Goal: Task Accomplishment & Management: Use online tool/utility

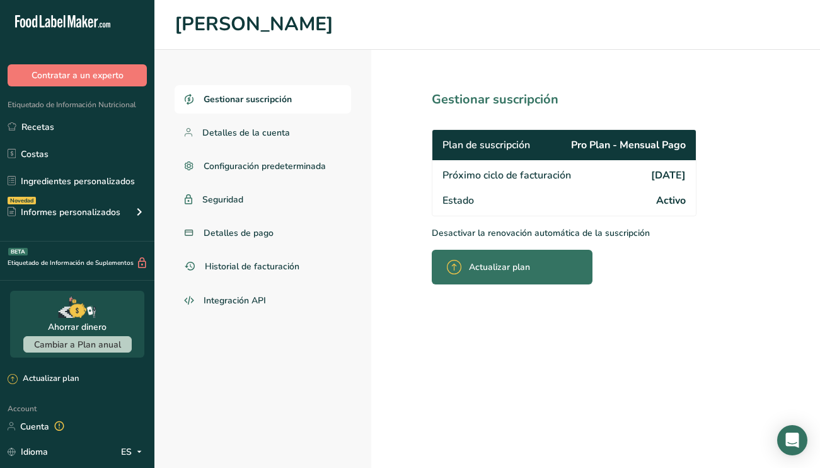
click at [53, 129] on link "Recetas" at bounding box center [77, 127] width 154 height 24
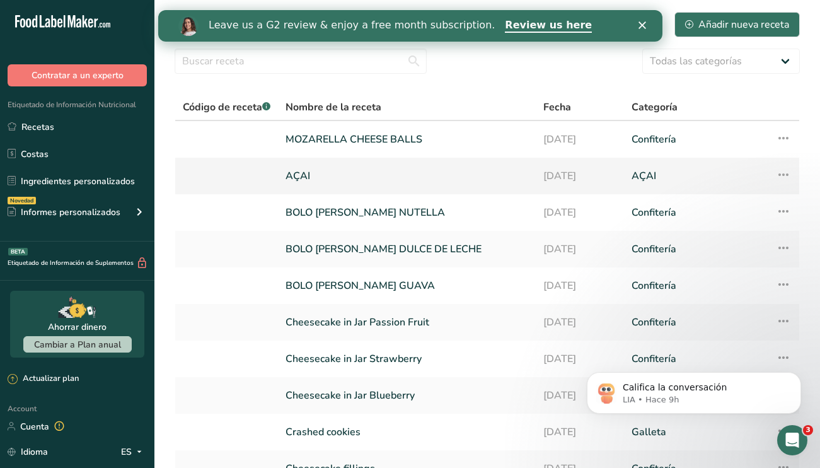
click at [270, 175] on link at bounding box center [227, 176] width 88 height 26
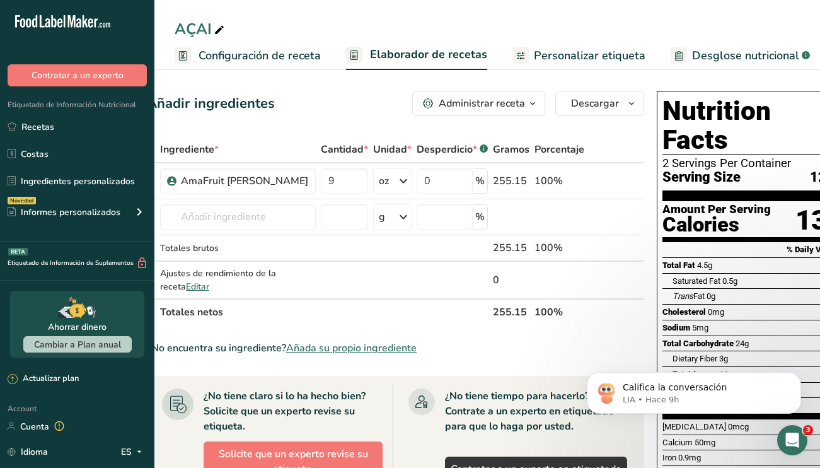
scroll to position [0, 27]
click at [627, 111] on icon "button" at bounding box center [632, 104] width 10 height 16
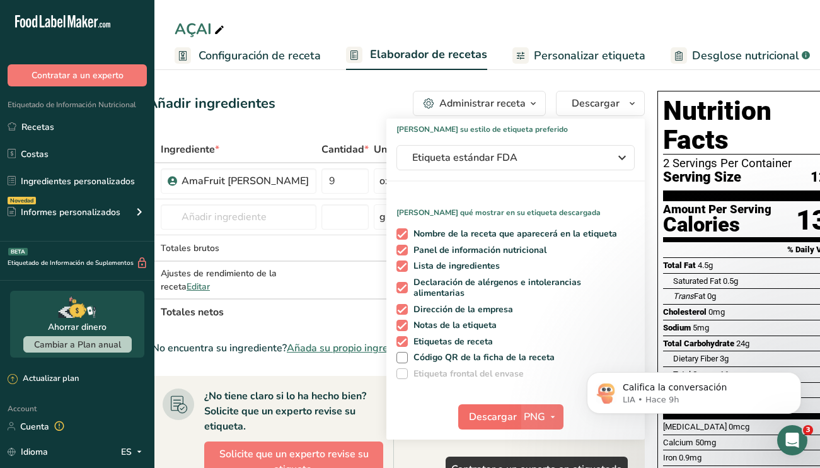
click at [482, 416] on span "Descargar" at bounding box center [493, 416] width 48 height 15
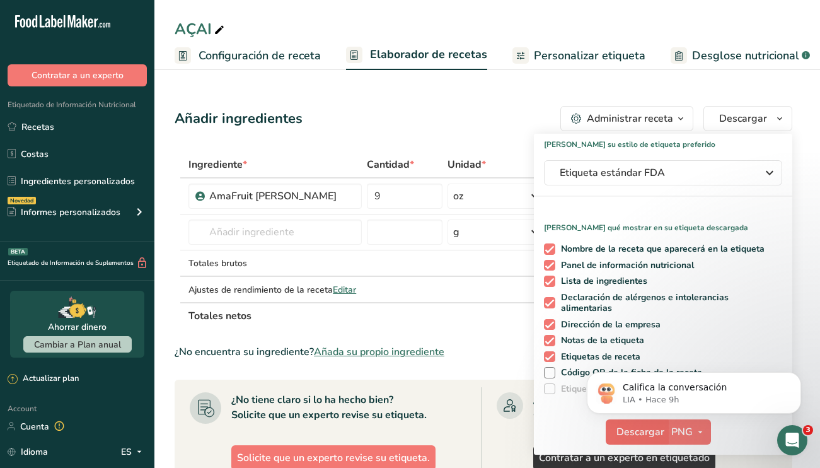
scroll to position [0, 0]
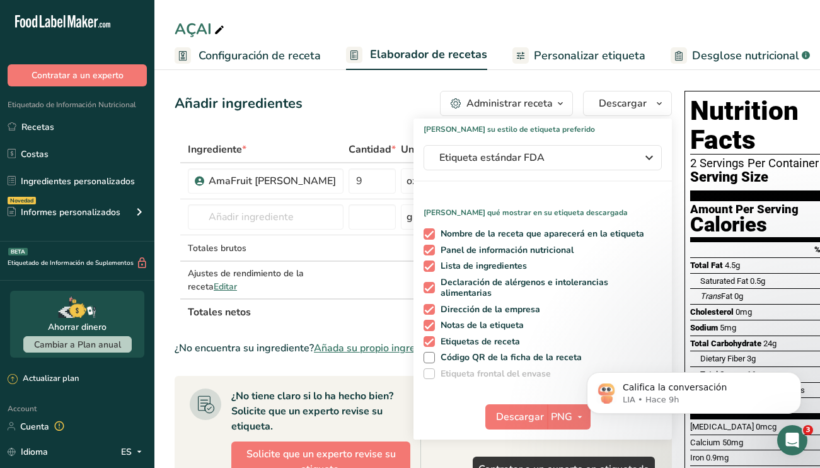
click at [686, 77] on section "Añadir ingredientes Administrar receta Eliminar receta Duplicar receta Escalar …" at bounding box center [487, 434] width 666 height 736
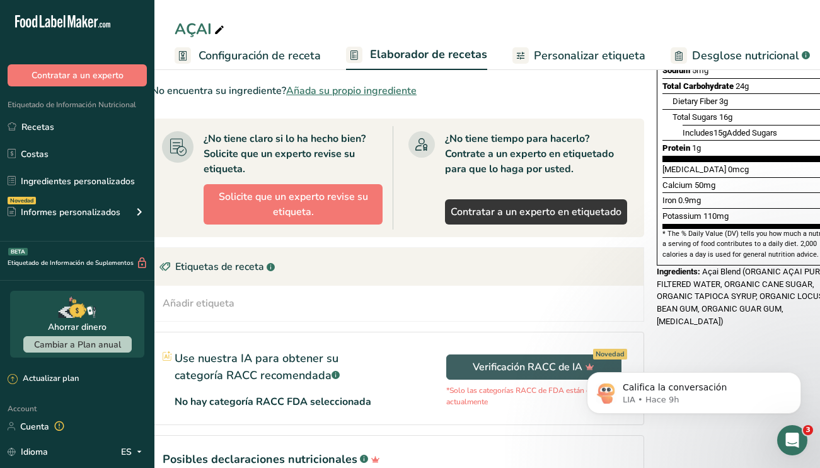
scroll to position [0, 27]
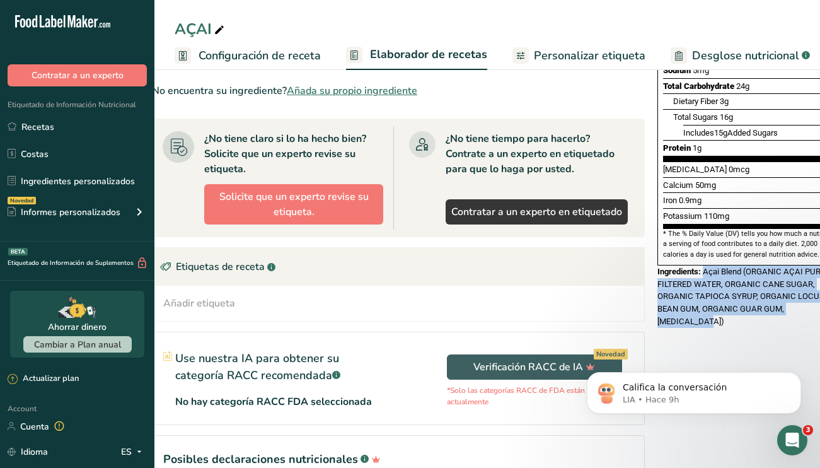
drag, startPoint x: 775, startPoint y: 271, endPoint x: 671, endPoint y: 232, distance: 111.1
click at [671, 265] on div "Ingredients: Açai Blend (ORGANIC AÇAI PUREE, FILTERED WATER, ORGANIC CANE SUGAR…" at bounding box center [753, 296] width 192 height 62
copy span "Açai Blend (ORGANIC AÇAI PUREE, FILTERED WATER, ORGANIC CANE SUGAR, ORGANIC TAP…"
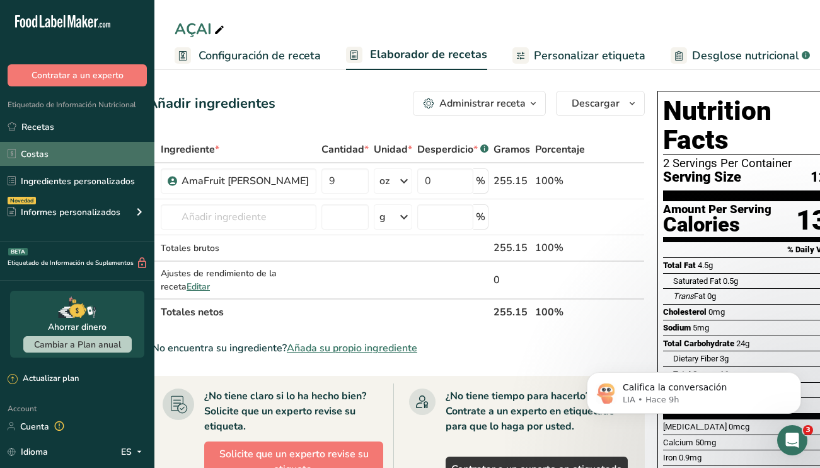
scroll to position [0, 0]
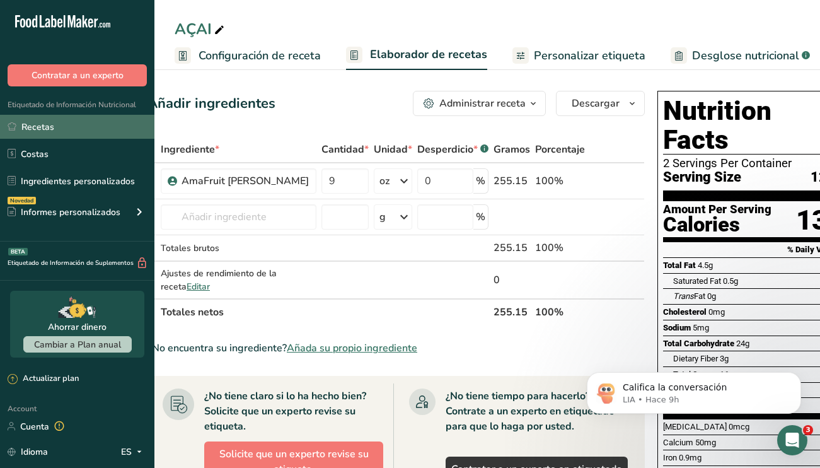
click at [55, 127] on link "Recetas" at bounding box center [77, 127] width 154 height 24
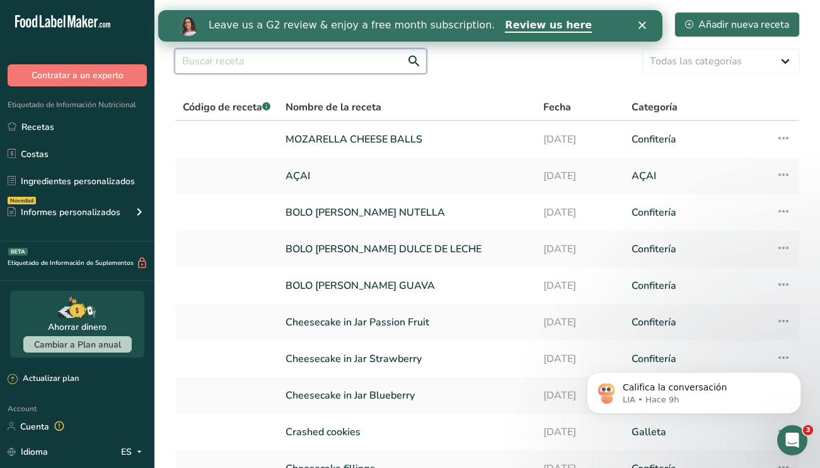
click at [360, 62] on input "text" at bounding box center [301, 61] width 252 height 25
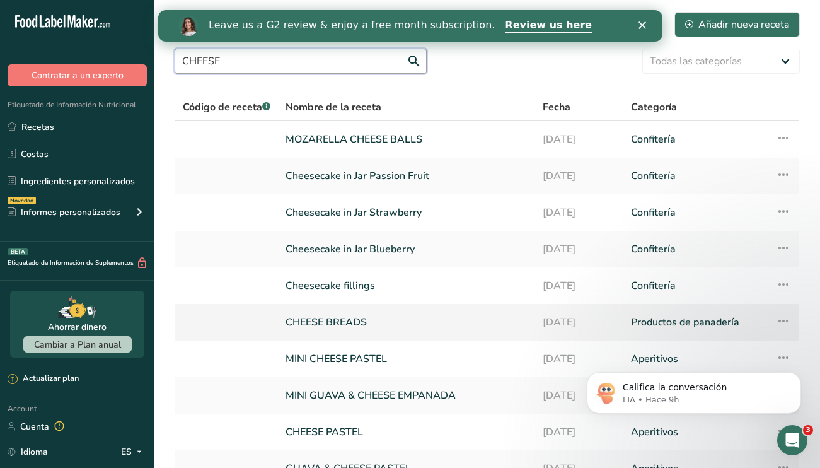
type input "CHEESE"
click at [395, 317] on link "CHEESE BREADS" at bounding box center [407, 322] width 242 height 26
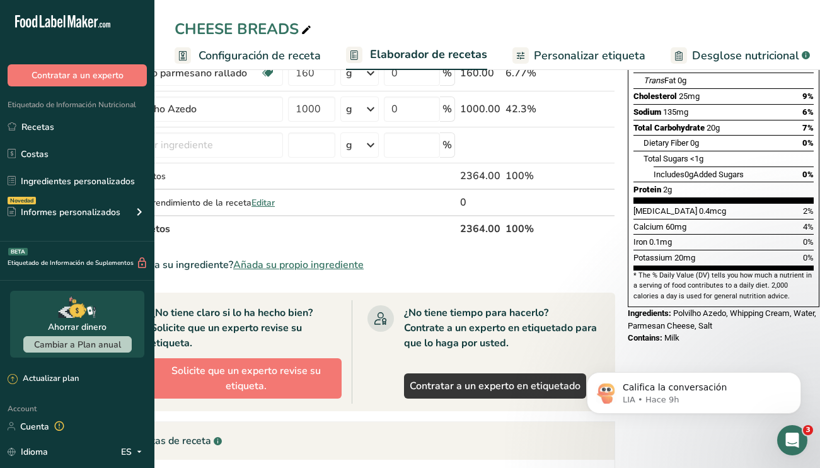
scroll to position [224, 0]
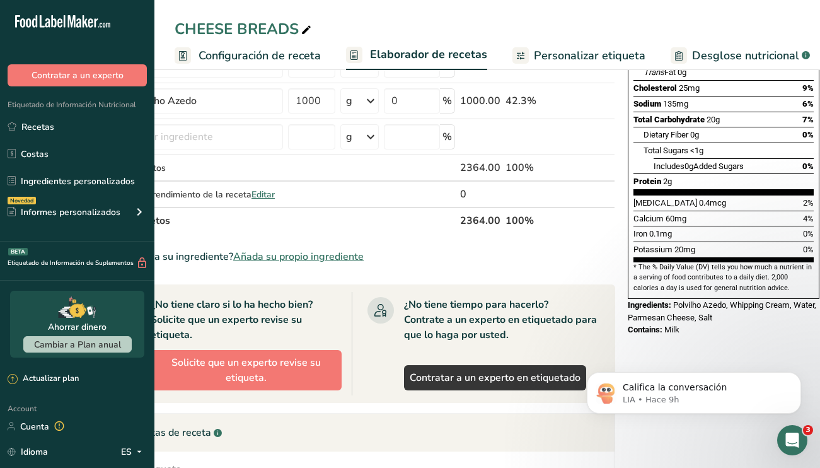
click at [683, 332] on div "Nutrition Facts 7 Servings Per Container Serving Size 2 units (52g) Amount Per …" at bounding box center [724, 276] width 202 height 828
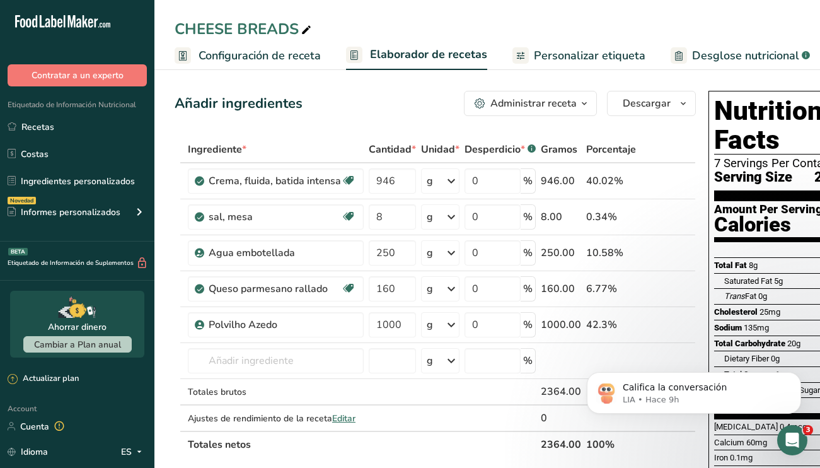
scroll to position [0, 0]
click at [311, 56] on span "Configuración de receta" at bounding box center [260, 55] width 122 height 17
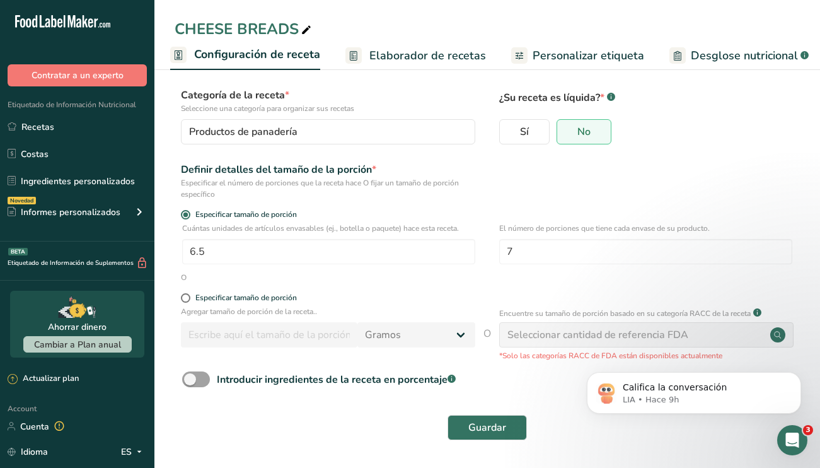
scroll to position [66, 0]
click at [526, 252] on input "7" at bounding box center [645, 252] width 293 height 25
type input "8"
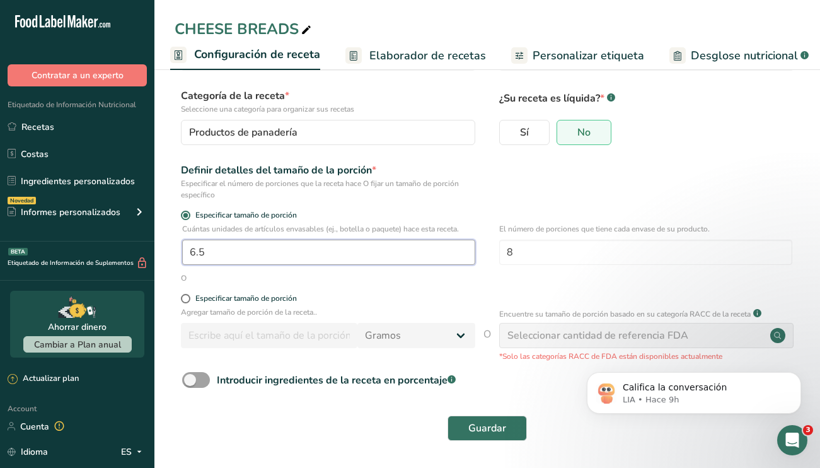
click at [262, 257] on input "6.5" at bounding box center [328, 252] width 293 height 25
type input "1"
type input "5.5"
click at [483, 437] on button "Guardar" at bounding box center [487, 427] width 79 height 25
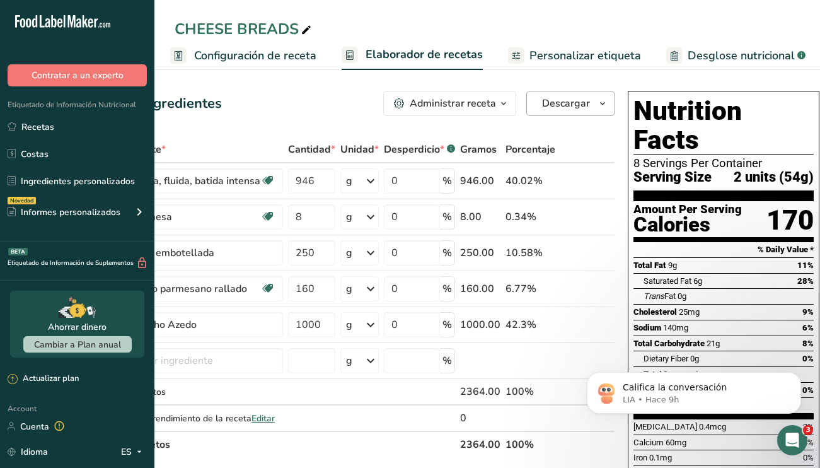
click at [598, 99] on icon "button" at bounding box center [603, 104] width 10 height 16
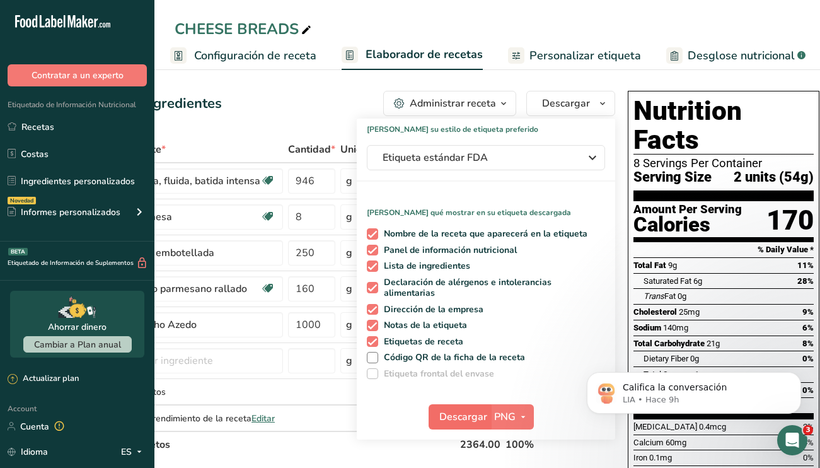
click at [469, 417] on span "Descargar" at bounding box center [463, 416] width 48 height 15
click at [461, 415] on span "Descargar" at bounding box center [463, 416] width 48 height 15
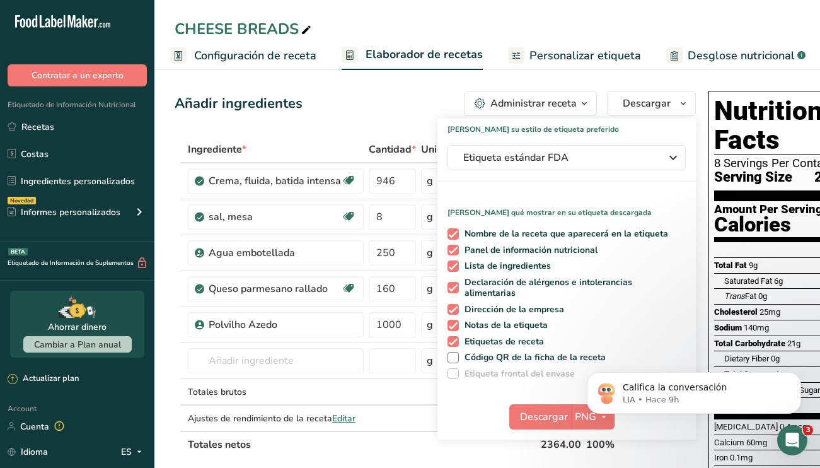
click at [608, 61] on span "Personalizar etiqueta" at bounding box center [585, 55] width 112 height 17
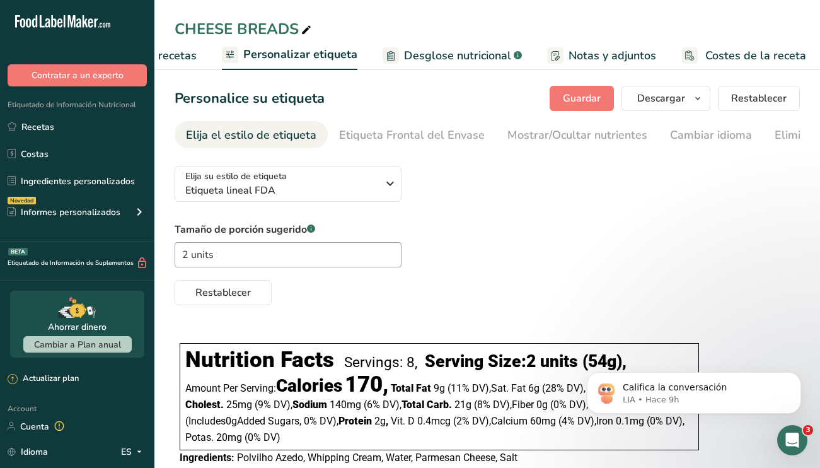
click at [549, 250] on div "Tamaño de porción sugerido .a-a{fill:#347362;}.b-a{fill:#fff;} 2 units Restable…" at bounding box center [487, 263] width 625 height 83
click at [57, 129] on link "Recetas" at bounding box center [77, 127] width 154 height 24
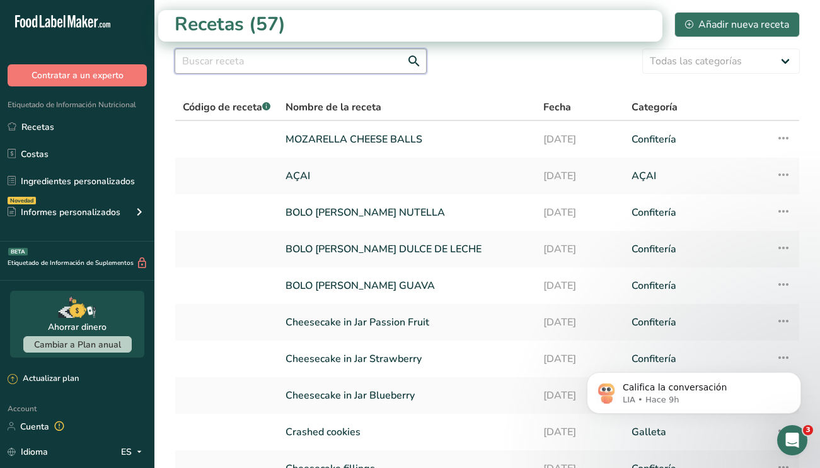
click at [348, 69] on input "text" at bounding box center [301, 61] width 252 height 25
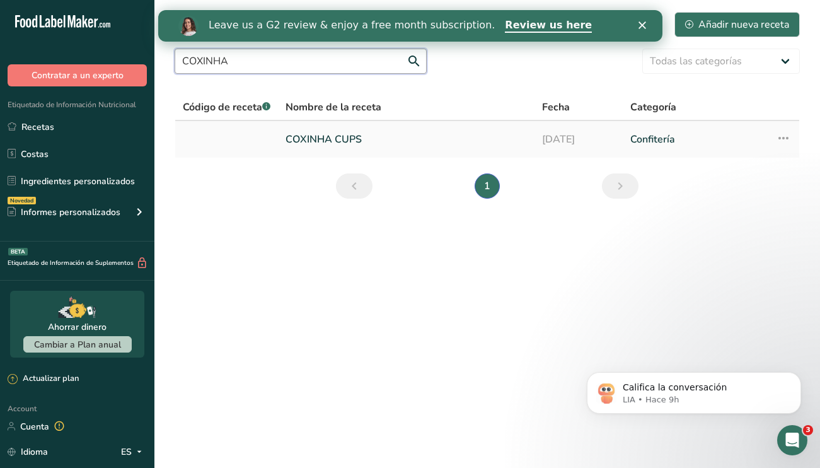
type input "COXINHA"
click at [335, 130] on link "COXINHA CUPS" at bounding box center [406, 139] width 241 height 26
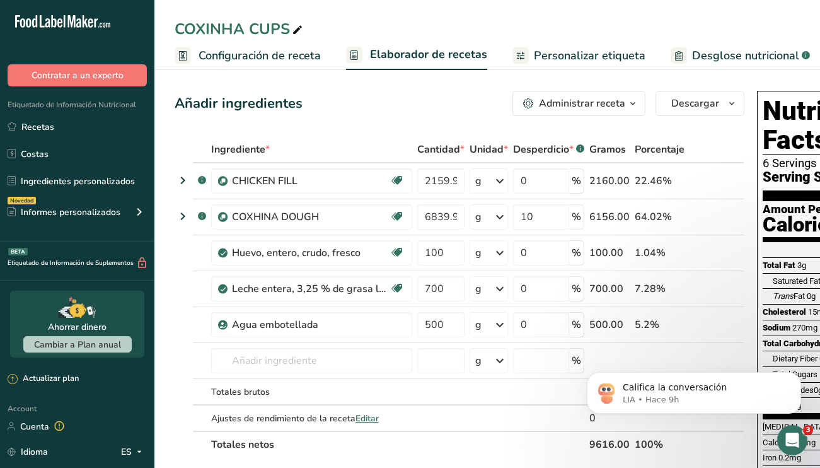
click at [619, 60] on span "Personalizar etiqueta" at bounding box center [590, 55] width 112 height 17
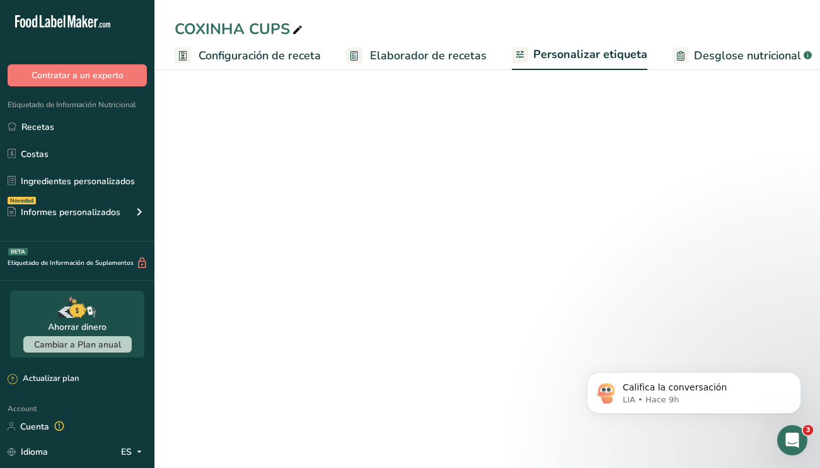
scroll to position [0, 290]
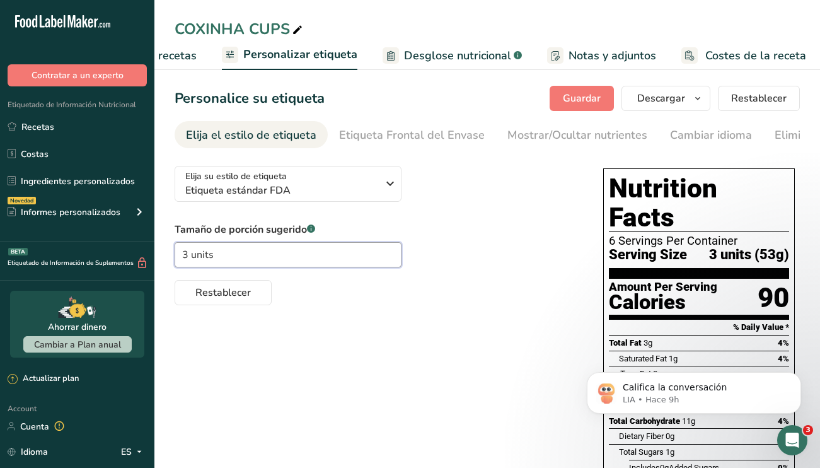
click at [188, 257] on input "3 units" at bounding box center [288, 254] width 227 height 25
type input "2 units"
click at [398, 349] on div "Elija su estilo de etiqueta Etiqueta estándar FDA [GEOGRAPHIC_DATA]. (FDA) Etiq…" at bounding box center [487, 434] width 625 height 556
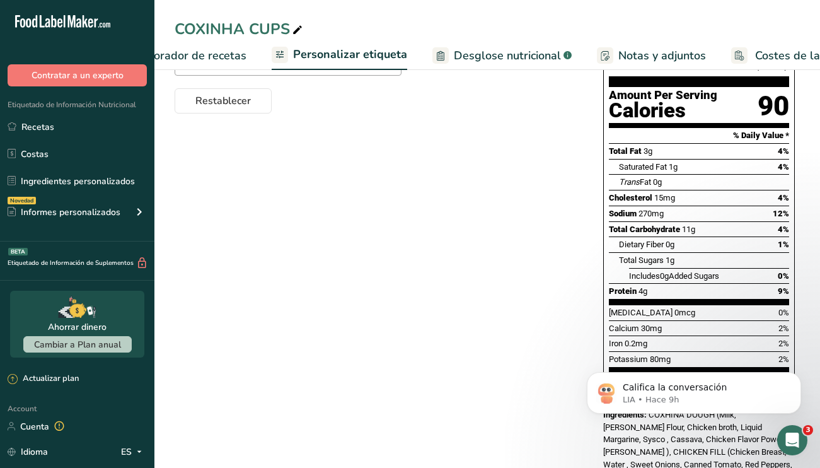
scroll to position [0, 0]
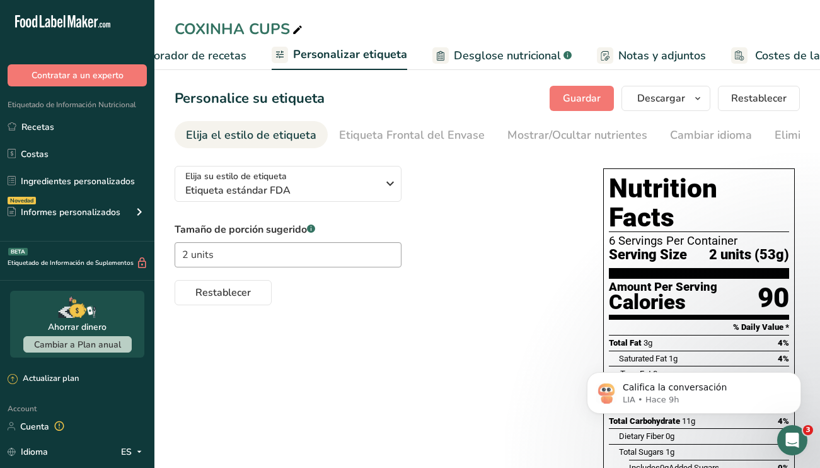
click at [212, 58] on span "Elaborador de recetas" at bounding box center [188, 55] width 117 height 17
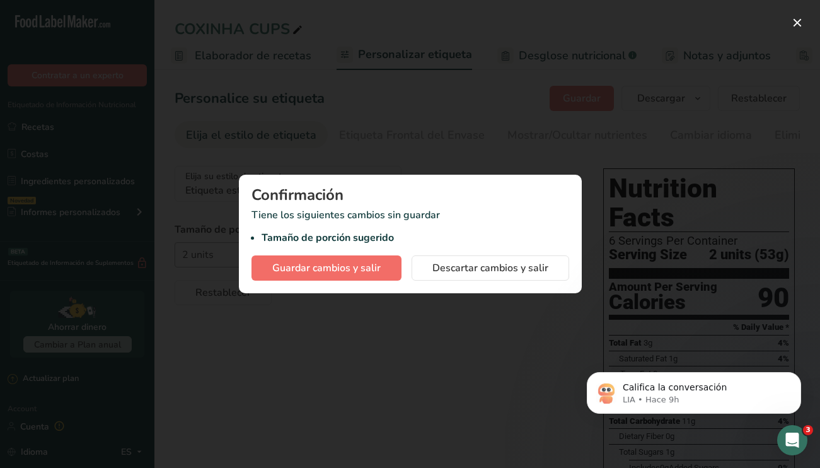
click at [371, 269] on span "Guardar cambios y salir" at bounding box center [326, 267] width 108 height 15
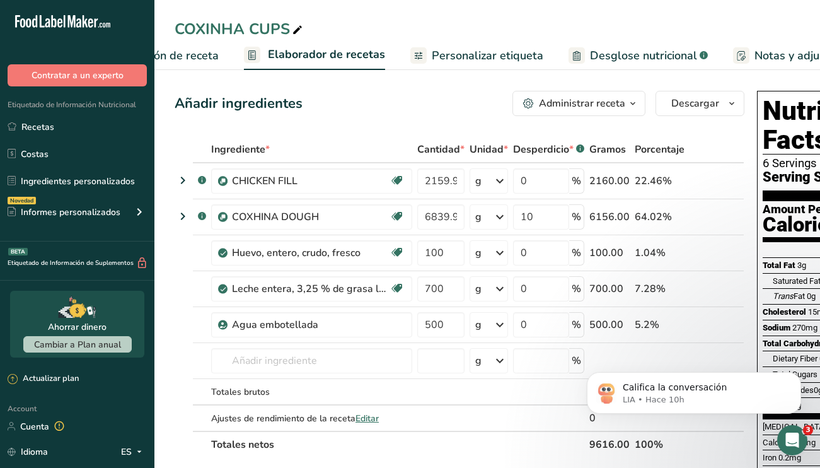
scroll to position [0, 101]
click at [196, 52] on span "Configuración de receta" at bounding box center [158, 55] width 122 height 17
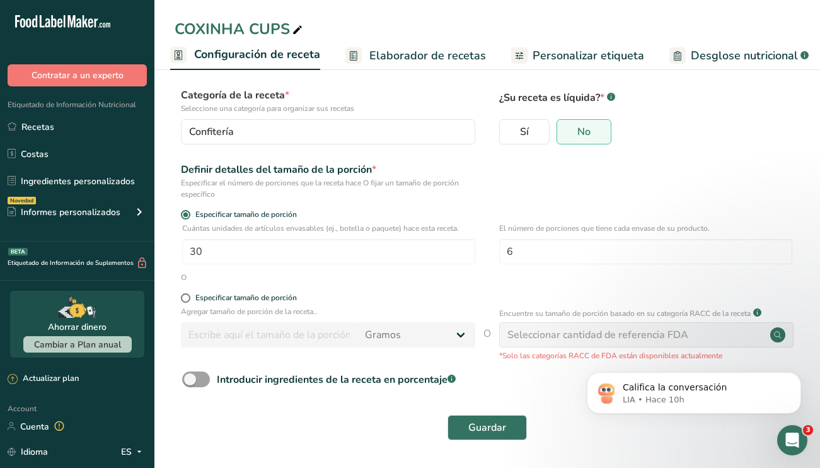
scroll to position [66, 0]
click at [393, 200] on div "Especificar el número de porciones que la receta hace O fijar un tamaño de porc…" at bounding box center [328, 189] width 294 height 23
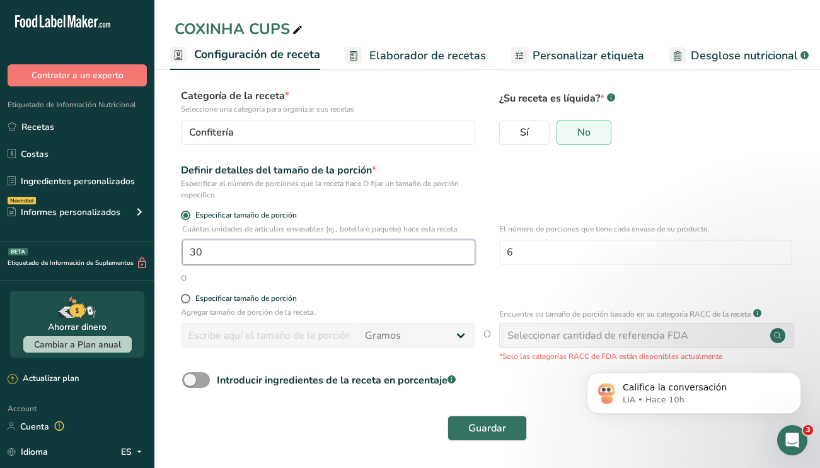
click at [358, 245] on input "30" at bounding box center [328, 252] width 293 height 25
click at [409, 200] on div "Especificar el número de porciones que la receta hace O fijar un tamaño de porc…" at bounding box center [328, 189] width 294 height 23
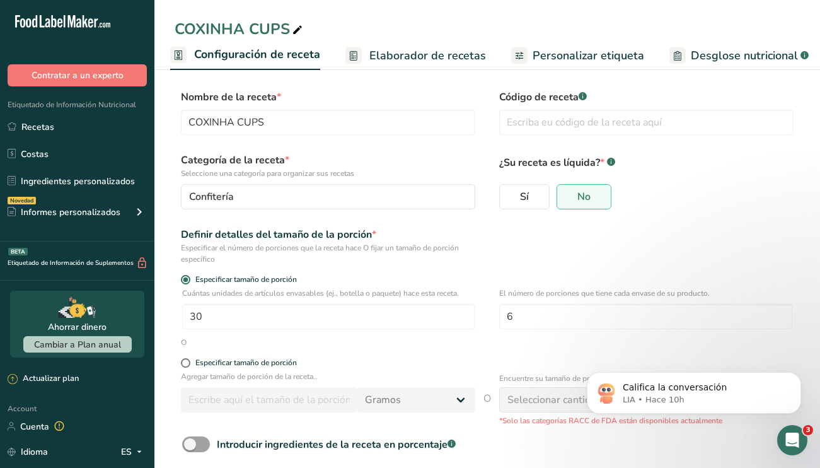
scroll to position [4, 0]
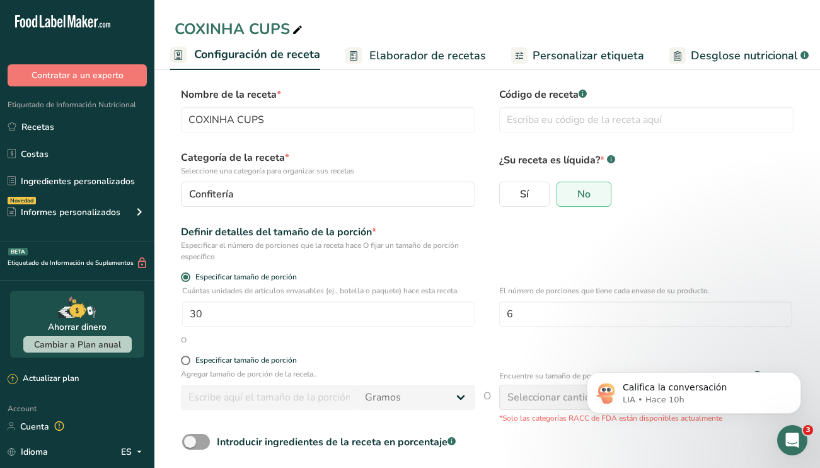
click at [428, 61] on span "Elaborador de recetas" at bounding box center [427, 55] width 117 height 17
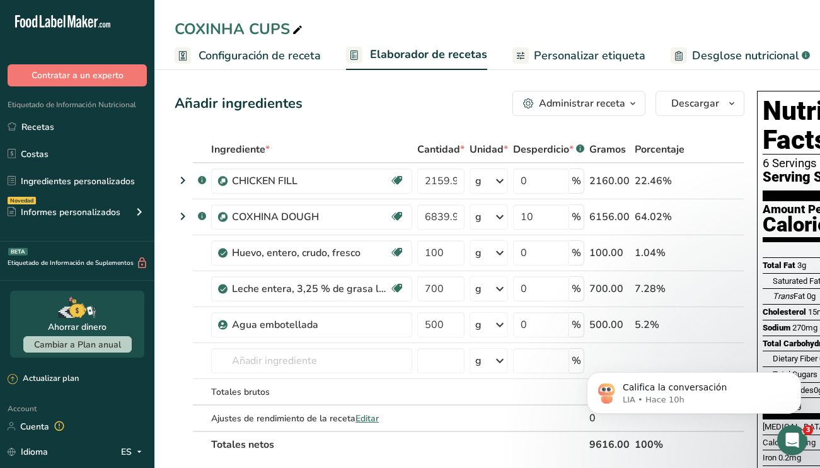
click at [231, 52] on span "Configuración de receta" at bounding box center [260, 55] width 122 height 17
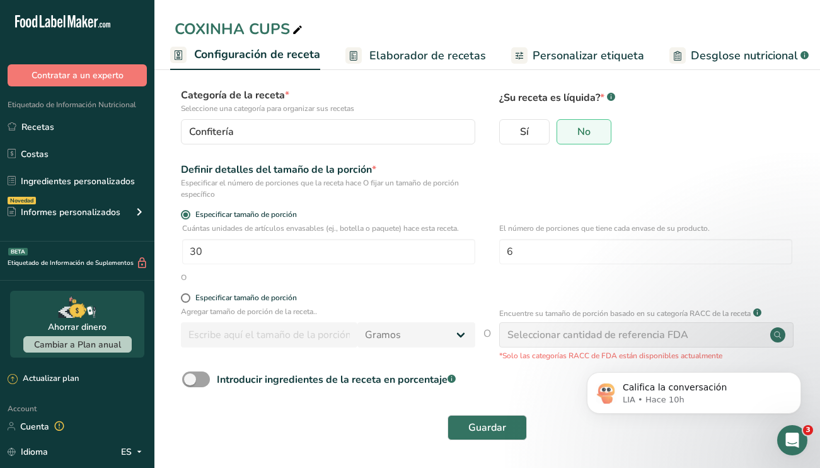
scroll to position [66, 0]
click at [543, 253] on input "6" at bounding box center [645, 252] width 293 height 25
type input "7"
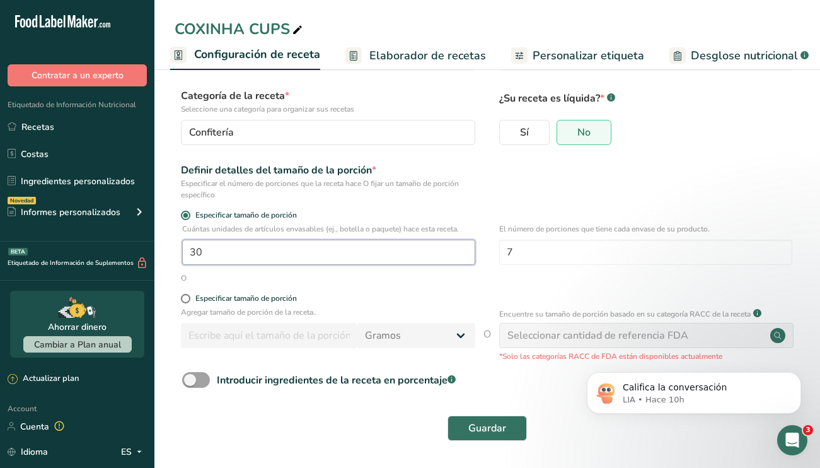
click at [318, 253] on input "30" at bounding box center [328, 252] width 293 height 25
click at [267, 253] on input "128" at bounding box center [328, 252] width 293 height 25
click at [242, 253] on input "128" at bounding box center [328, 252] width 293 height 25
type input "1"
type input "26"
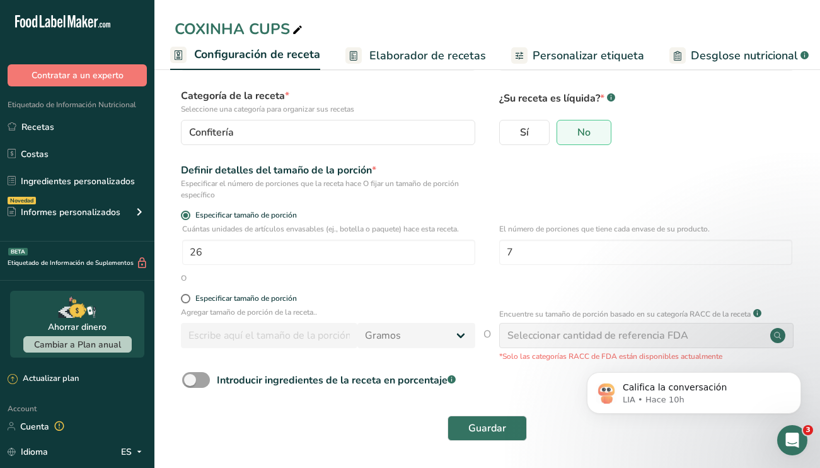
click at [636, 178] on div "Definir detalles del tamaño de la porción * Especificar el número de porciones …" at bounding box center [487, 182] width 625 height 38
click at [507, 427] on button "Guardar" at bounding box center [487, 427] width 79 height 25
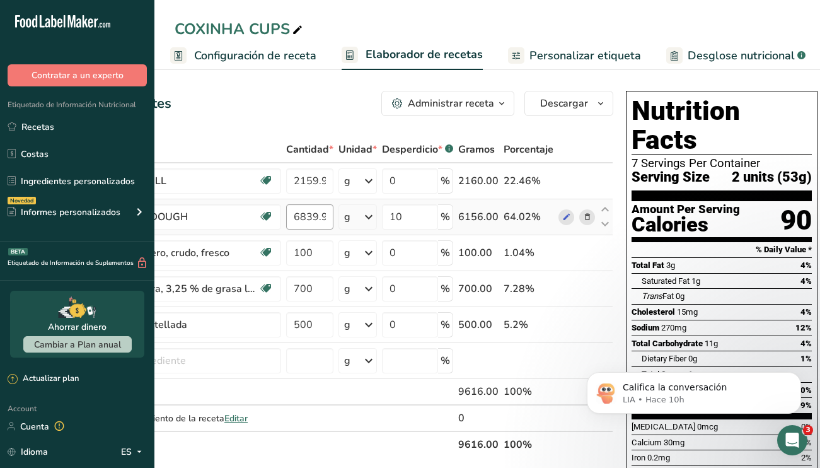
scroll to position [0, 130]
